Goal: Information Seeking & Learning: Check status

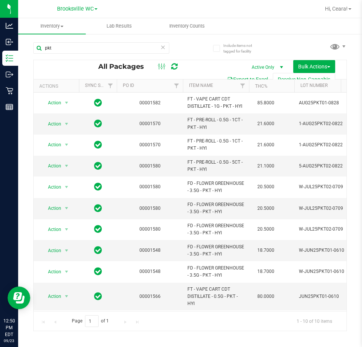
scroll to position [5, 0]
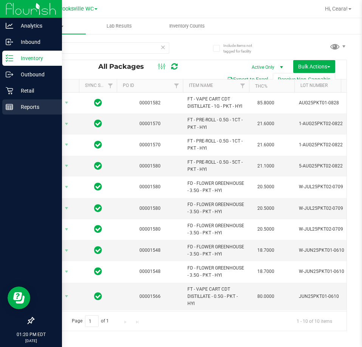
click at [43, 109] on p "Reports" at bounding box center [35, 106] width 45 height 9
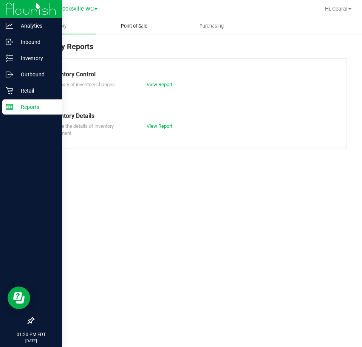
click at [134, 24] on span "Point of Sale" at bounding box center [134, 26] width 47 height 7
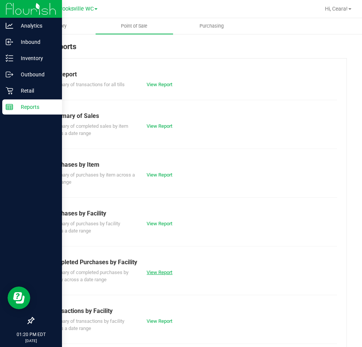
click at [156, 270] on link "View Report" at bounding box center [160, 272] width 26 height 6
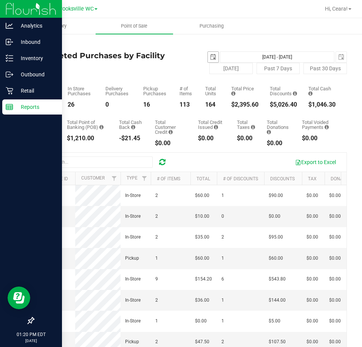
click at [214, 56] on span "select" at bounding box center [213, 57] width 11 height 11
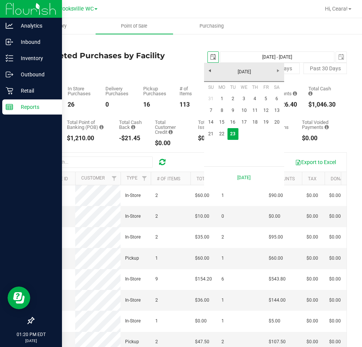
scroll to position [0, 19]
click at [222, 129] on link "22" at bounding box center [221, 134] width 11 height 12
type input "[DATE]"
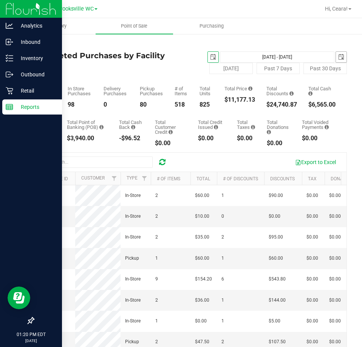
drag, startPoint x: 335, startPoint y: 54, endPoint x: 332, endPoint y: 61, distance: 7.6
click at [338, 54] on span "select" at bounding box center [341, 57] width 6 height 6
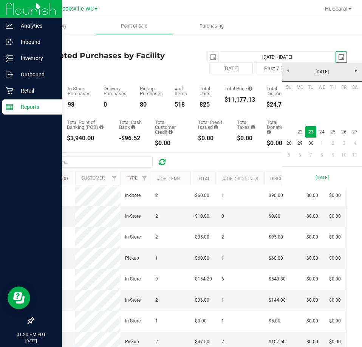
scroll to position [0, 19]
click at [299, 128] on link "22" at bounding box center [299, 132] width 11 height 12
type input "[DATE] - [DATE]"
type input "[DATE]"
